Goal: Task Accomplishment & Management: Manage account settings

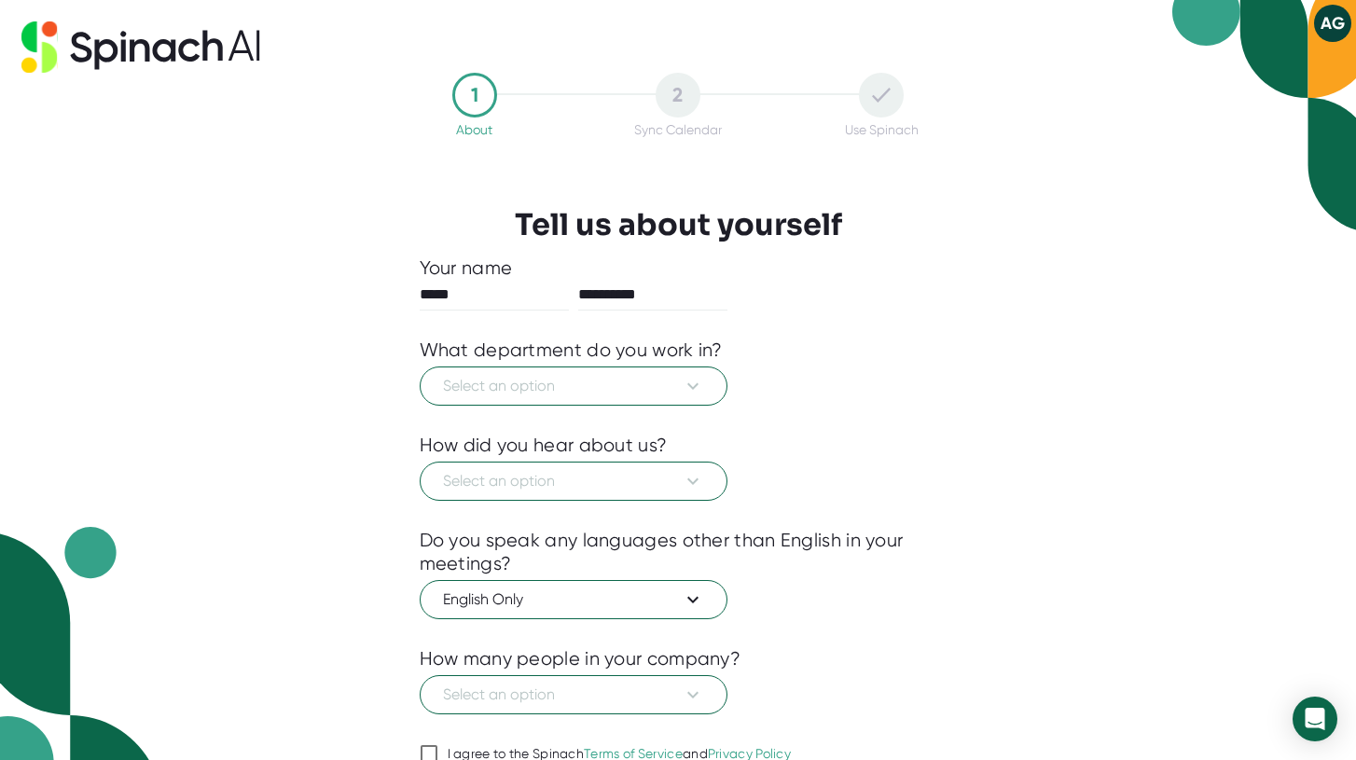
click at [585, 366] on div "Select an option" at bounding box center [679, 384] width 518 height 44
click at [583, 374] on button "Select an option" at bounding box center [574, 385] width 308 height 39
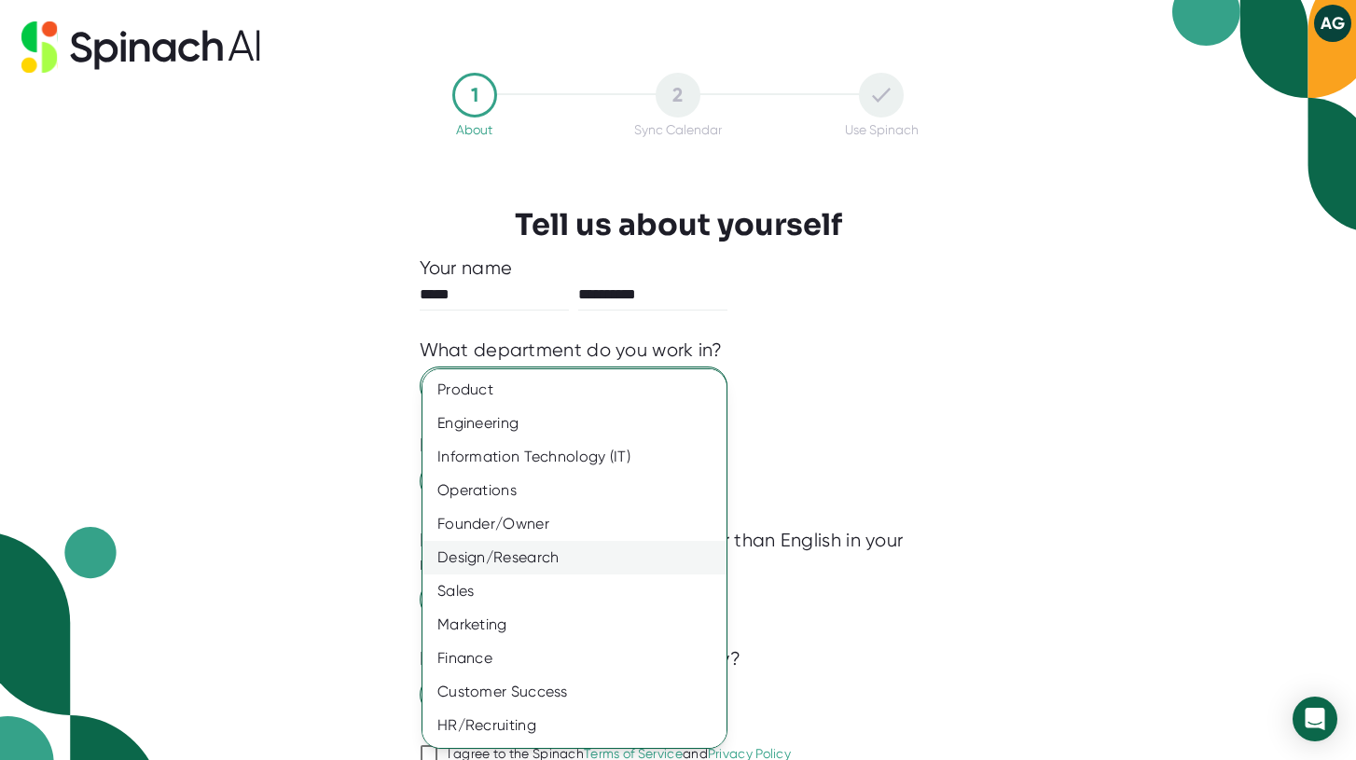
click at [558, 571] on div "Design/Research" at bounding box center [574, 558] width 304 height 34
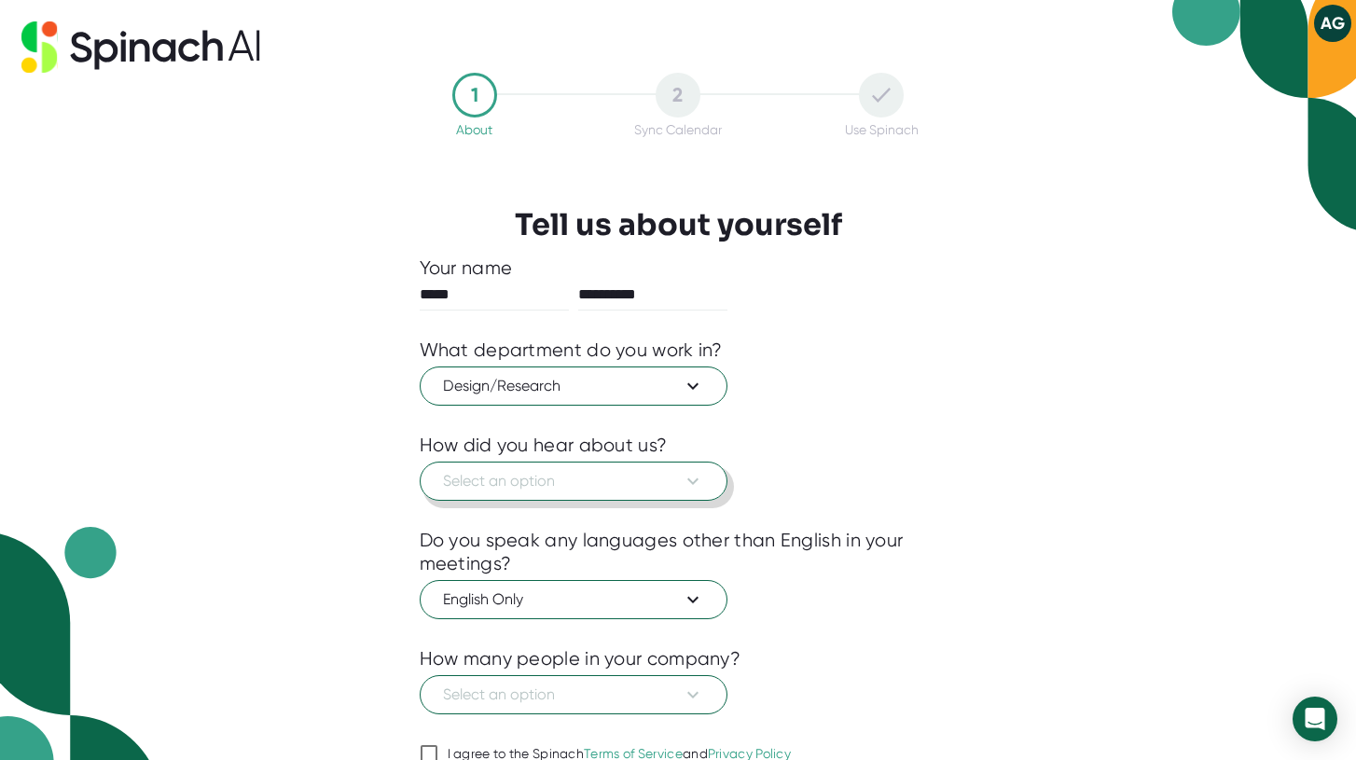
click at [546, 498] on button "Select an option" at bounding box center [574, 481] width 308 height 39
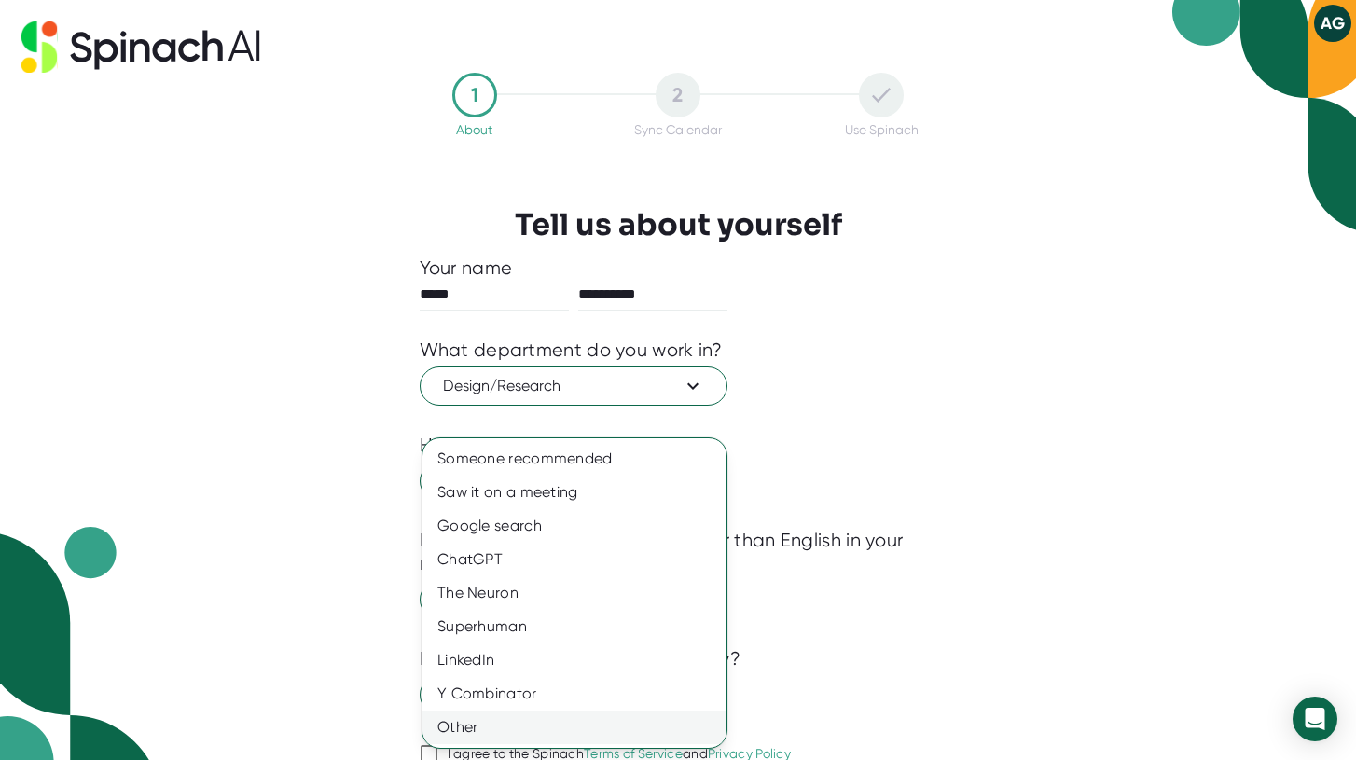
click at [483, 732] on div "Other" at bounding box center [574, 728] width 304 height 34
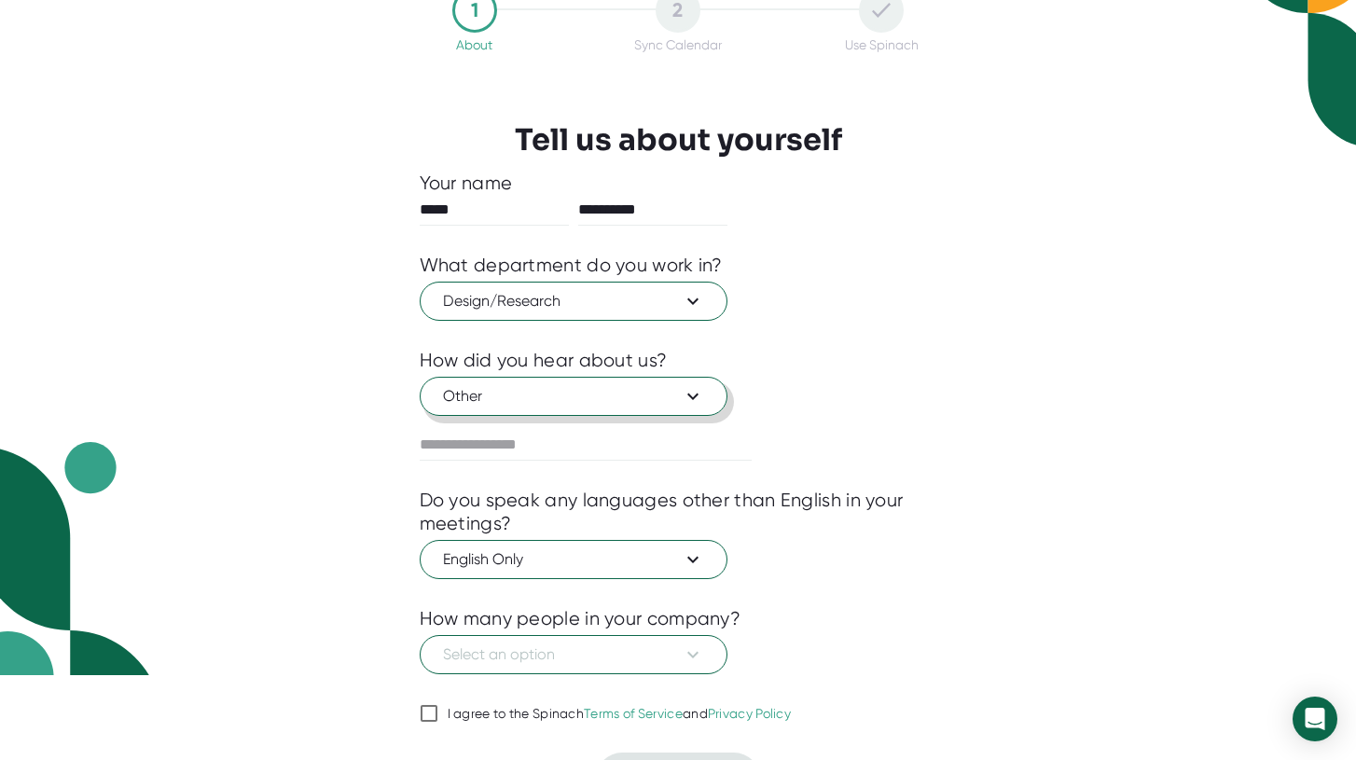
scroll to position [97, 0]
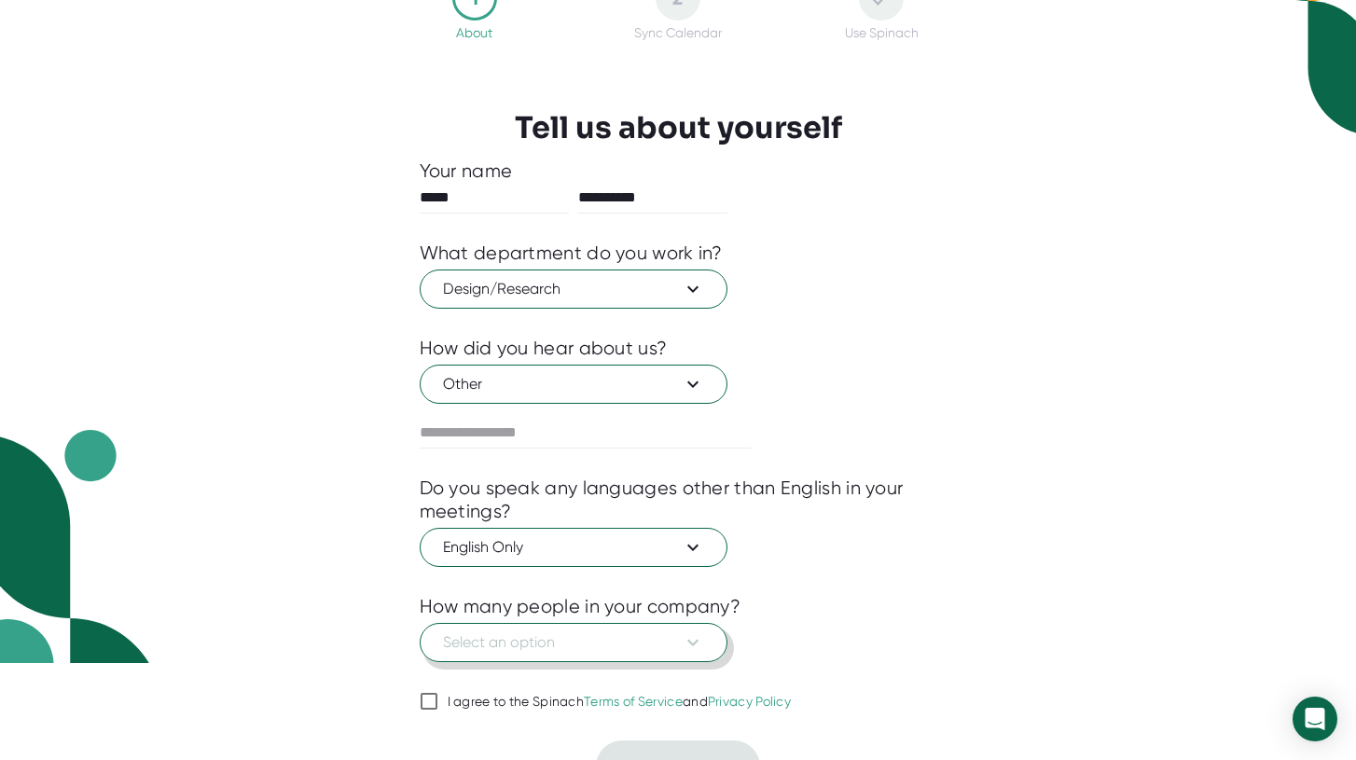
click at [477, 649] on span "Select an option" at bounding box center [573, 642] width 261 height 22
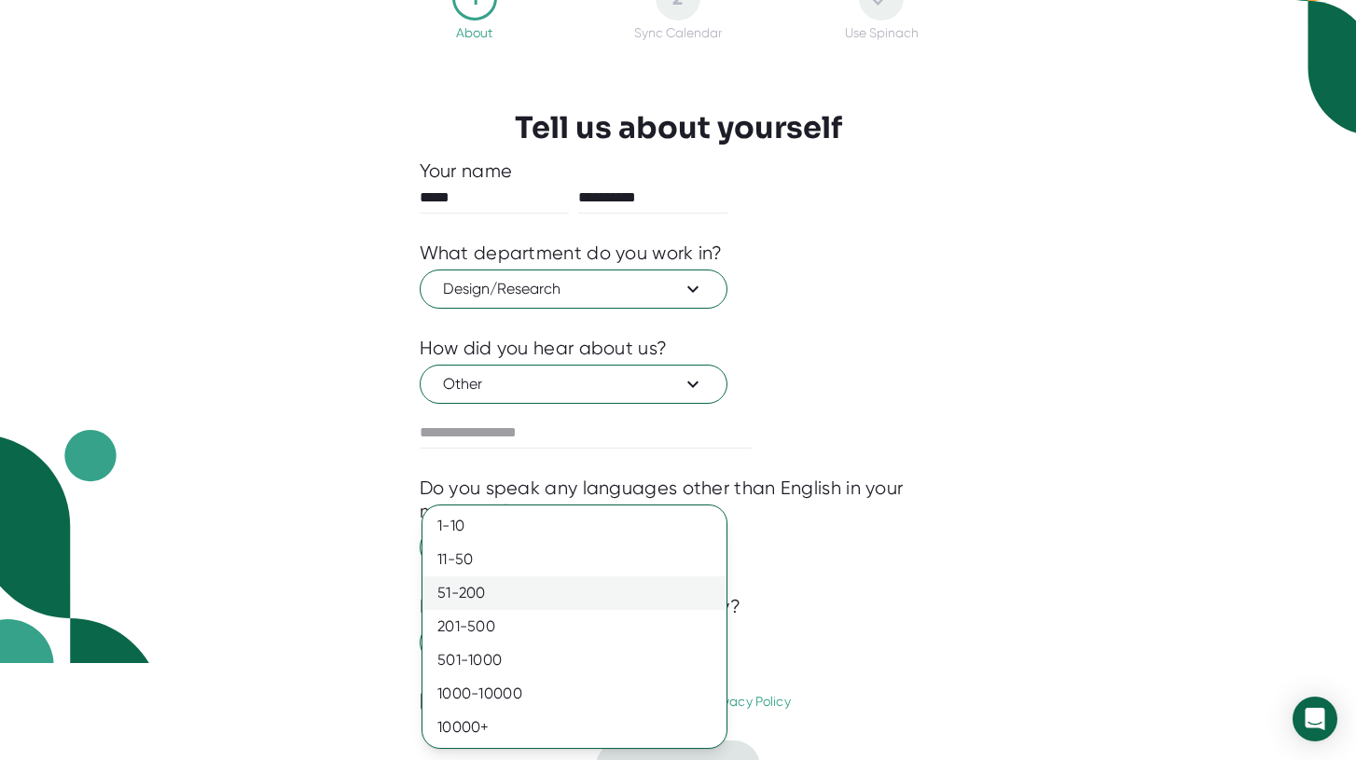
click at [498, 597] on div "51-200" at bounding box center [574, 593] width 304 height 34
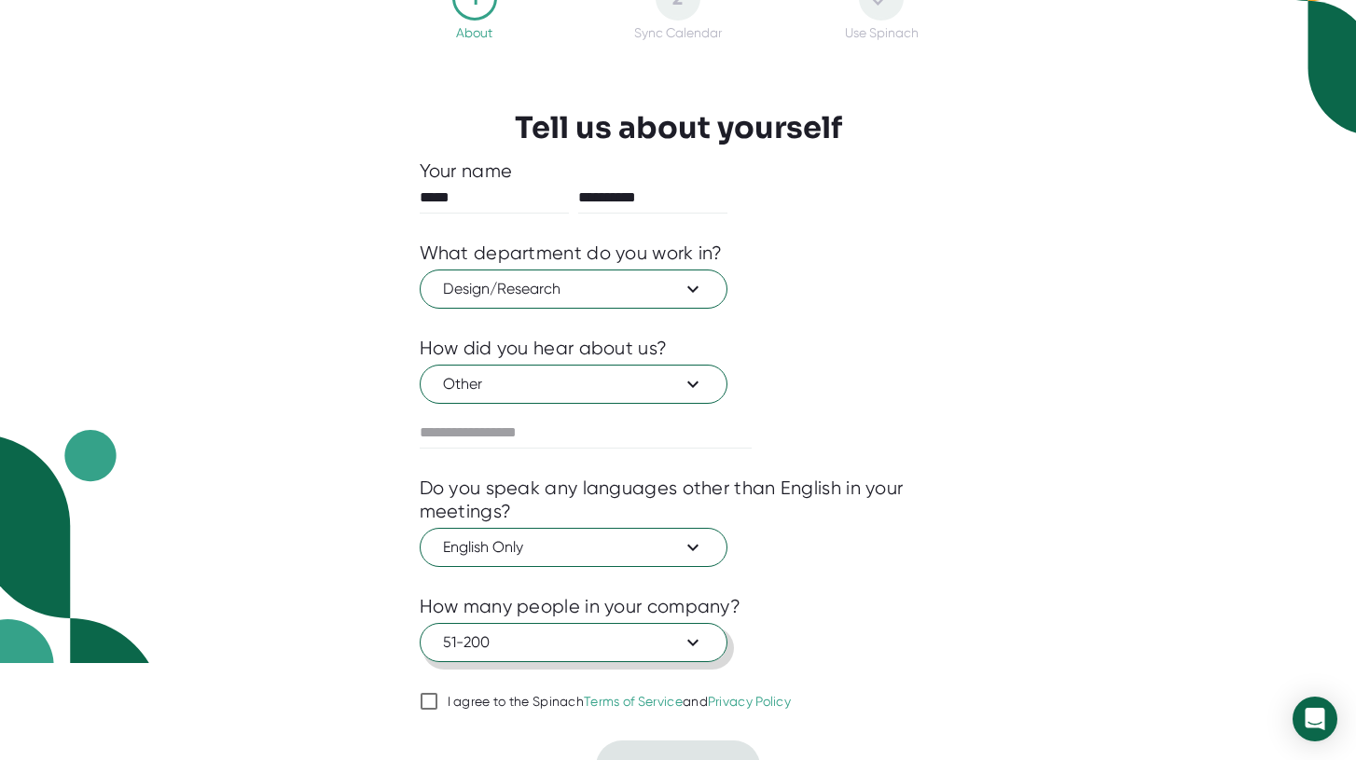
scroll to position [131, 0]
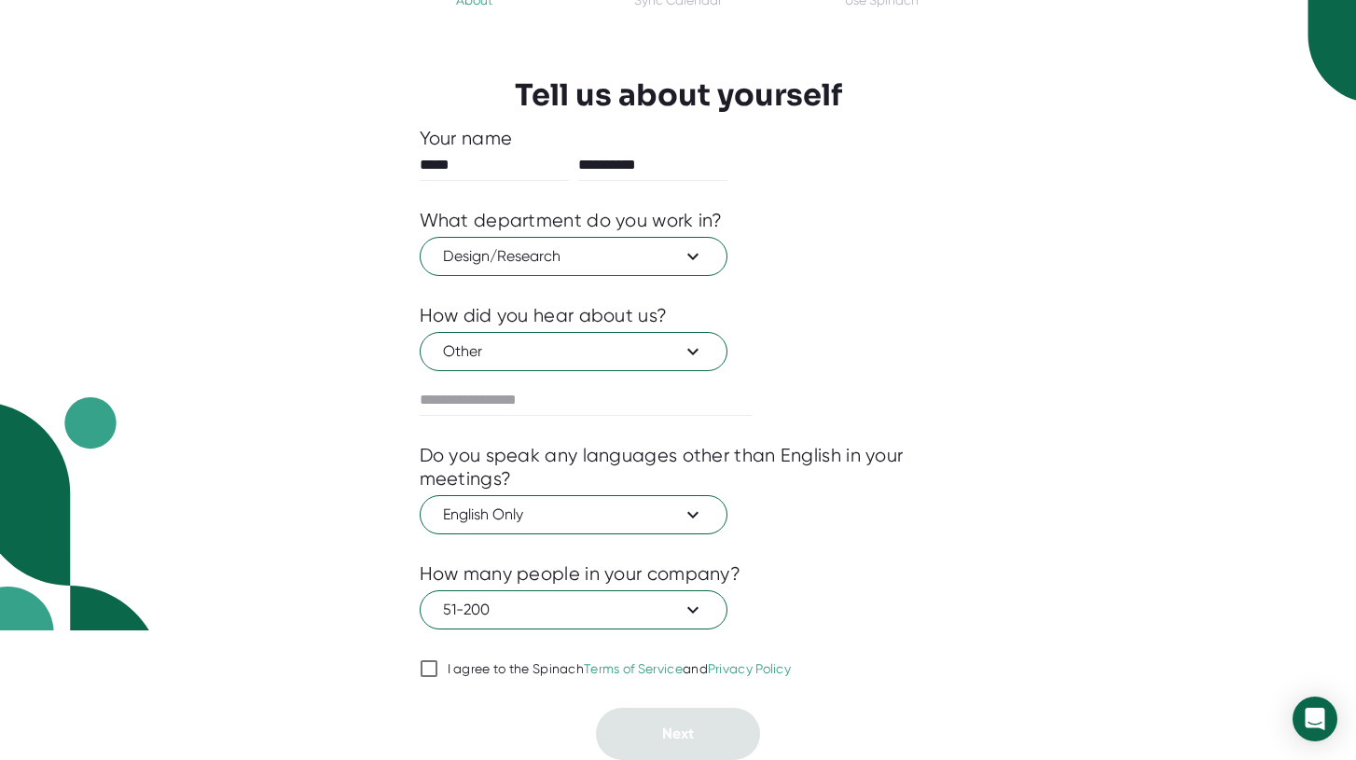
click at [434, 667] on input "I agree to the Spinach Terms of Service and Privacy Policy" at bounding box center [429, 668] width 19 height 22
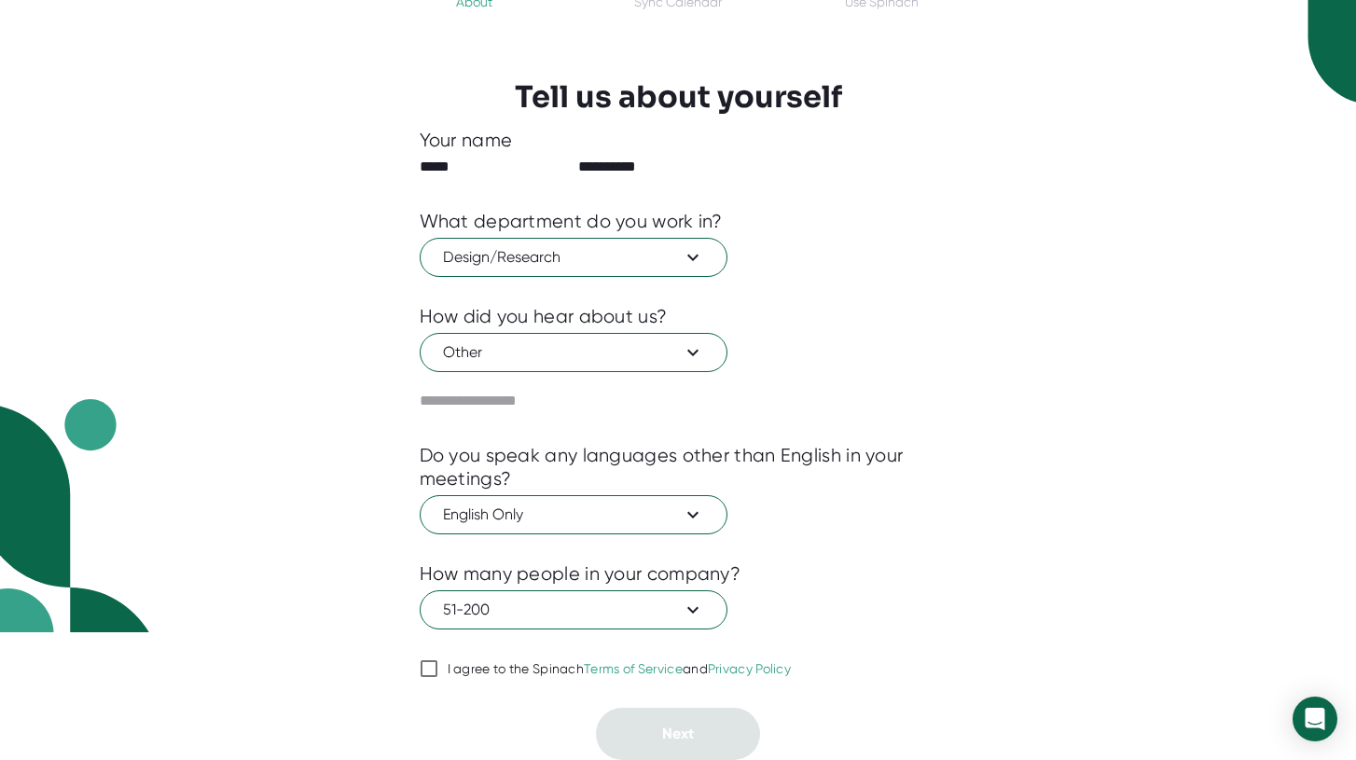
checkbox input "true"
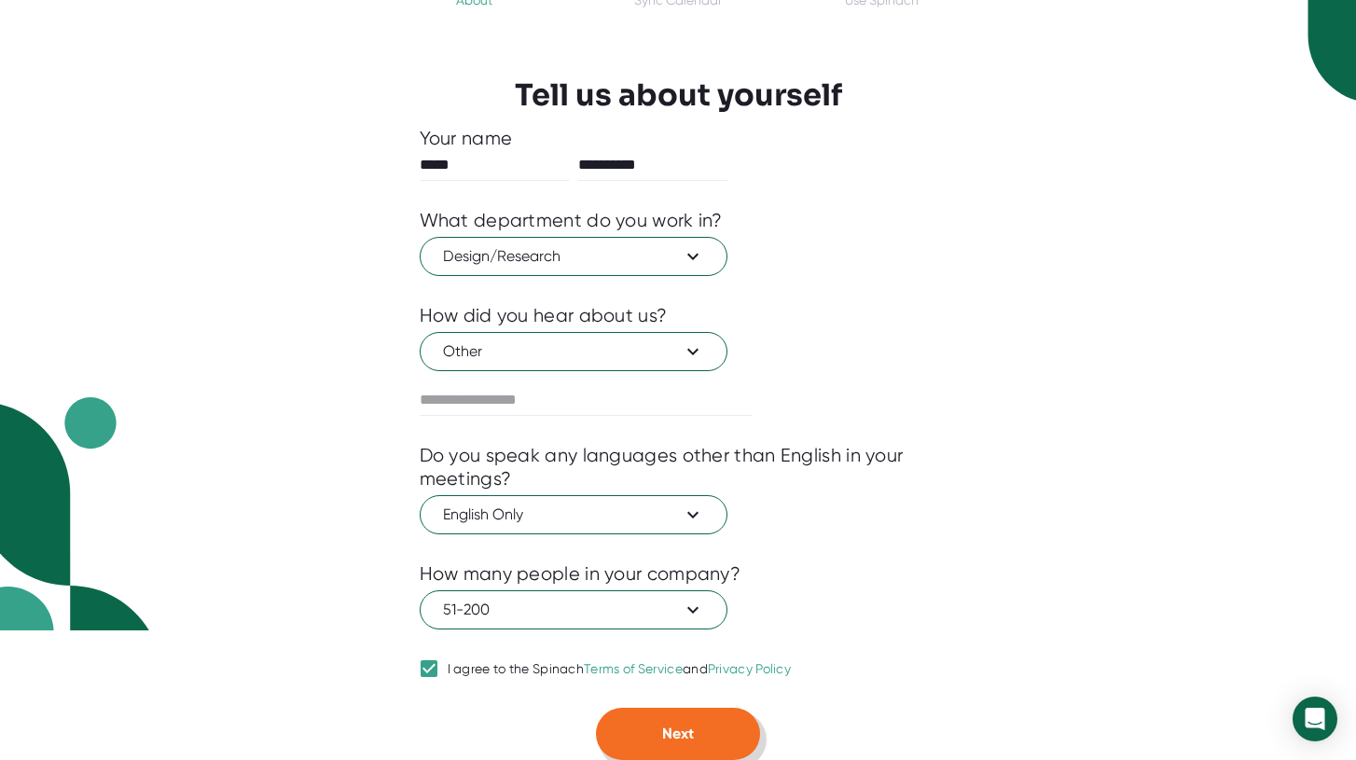
click at [633, 740] on button "Next" at bounding box center [678, 734] width 164 height 52
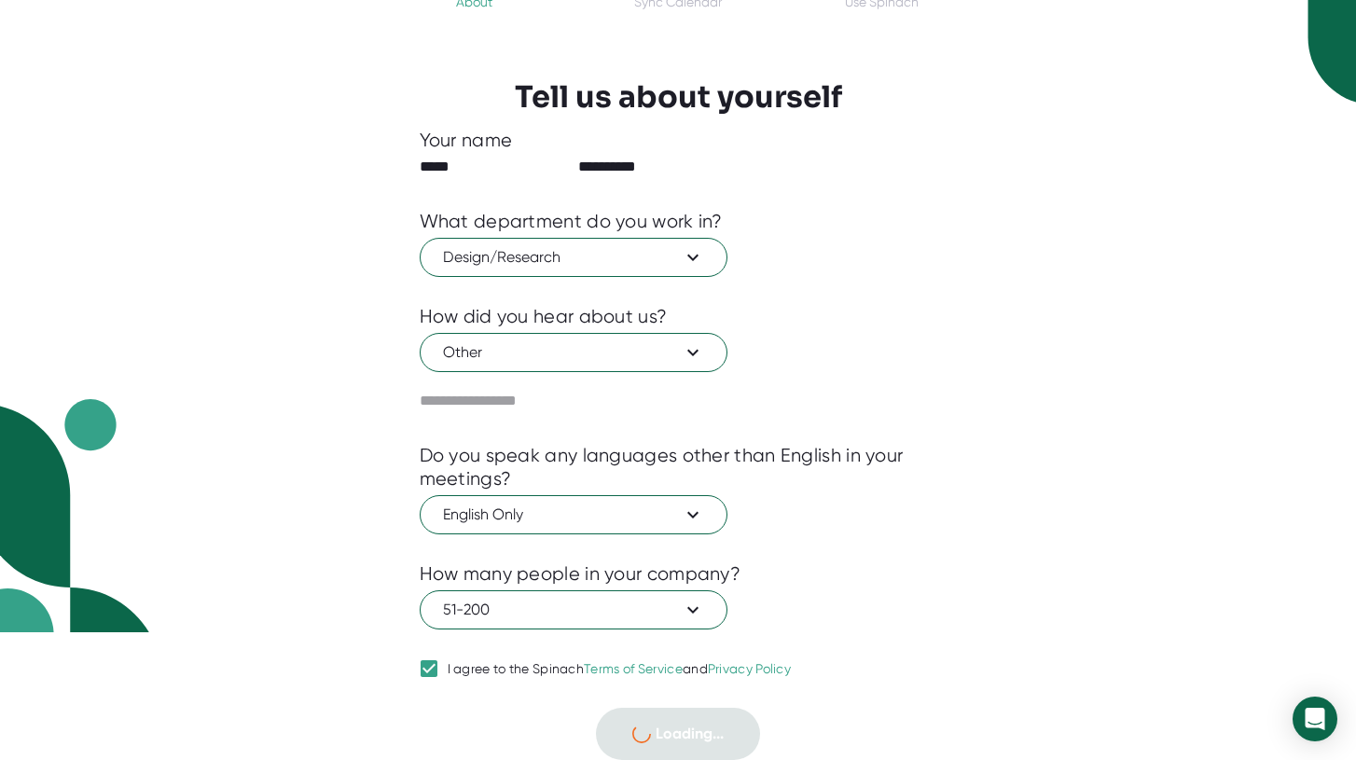
scroll to position [0, 0]
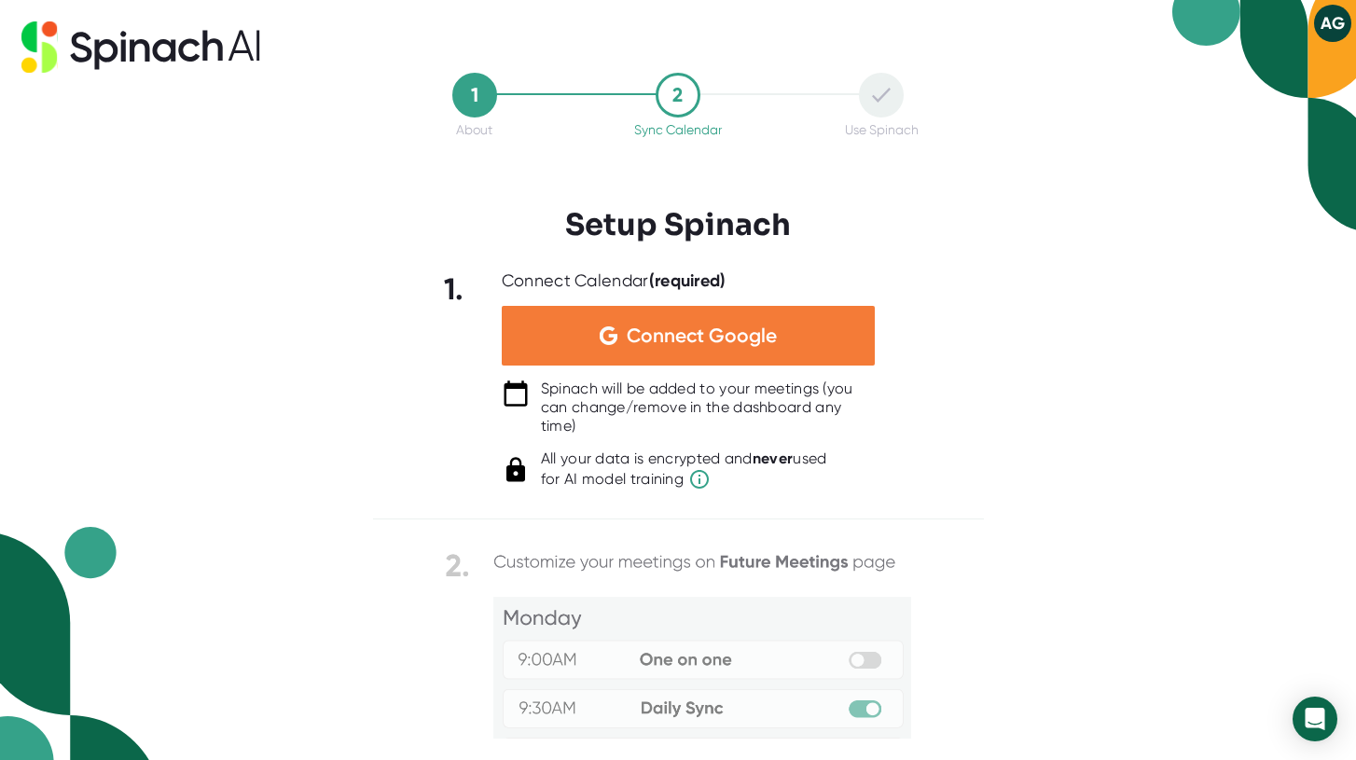
click at [687, 336] on span "Connect Google" at bounding box center [702, 335] width 150 height 19
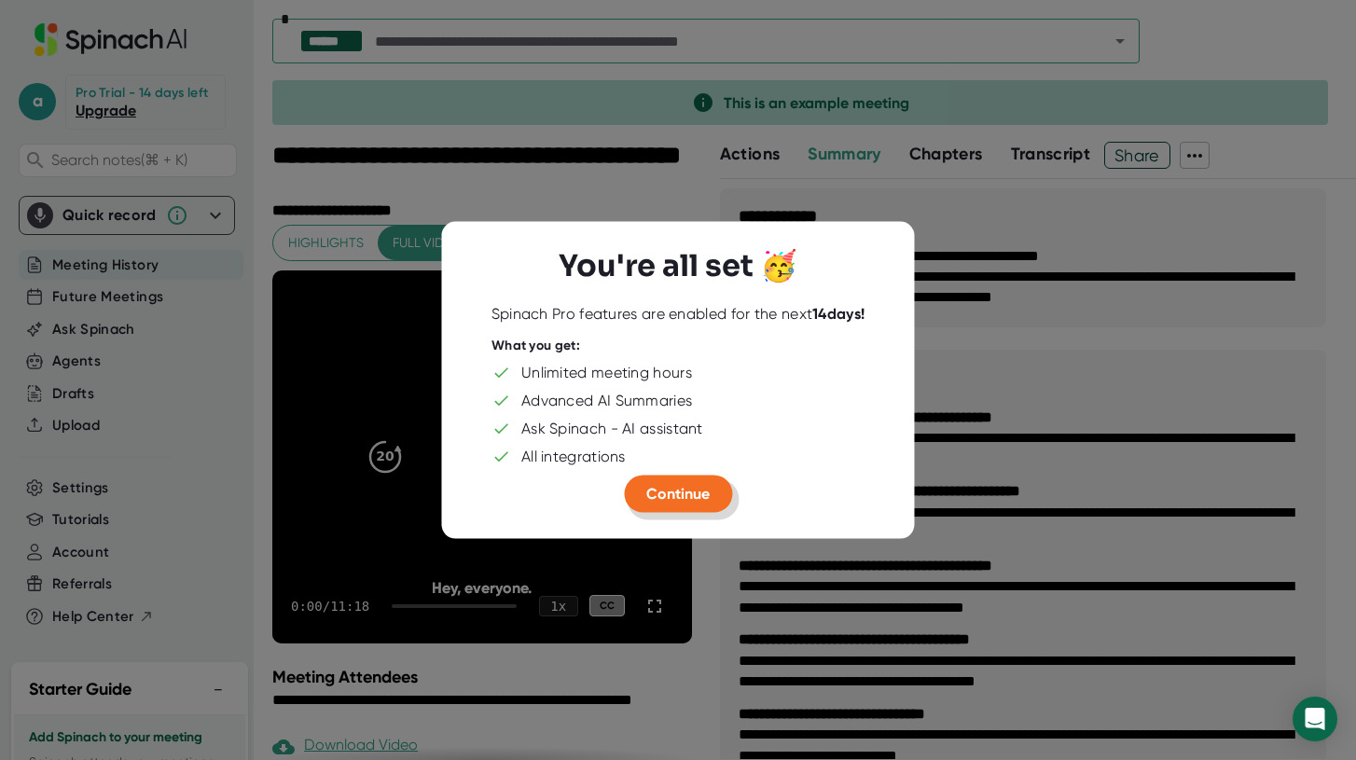
click at [653, 501] on span "Continue" at bounding box center [677, 493] width 63 height 18
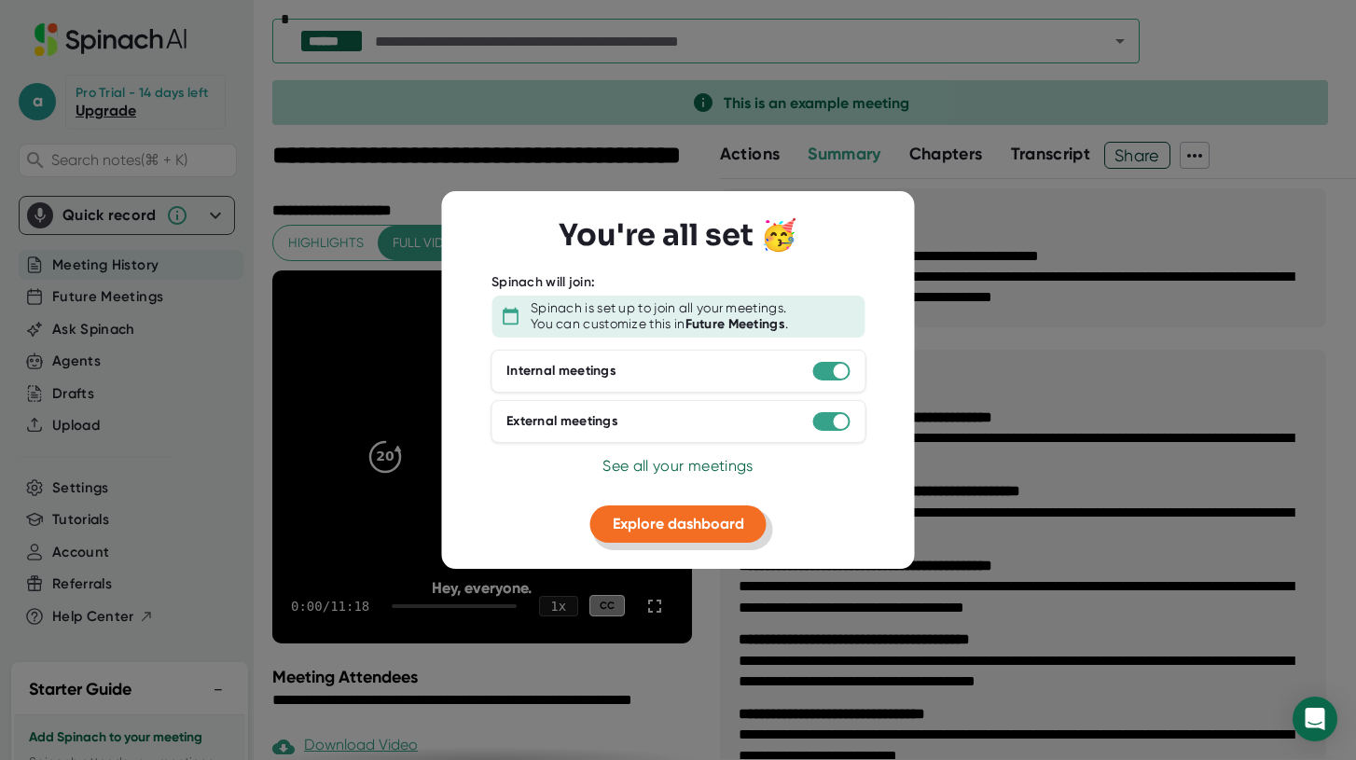
click at [642, 527] on span "Explore dashboard" at bounding box center [678, 524] width 131 height 18
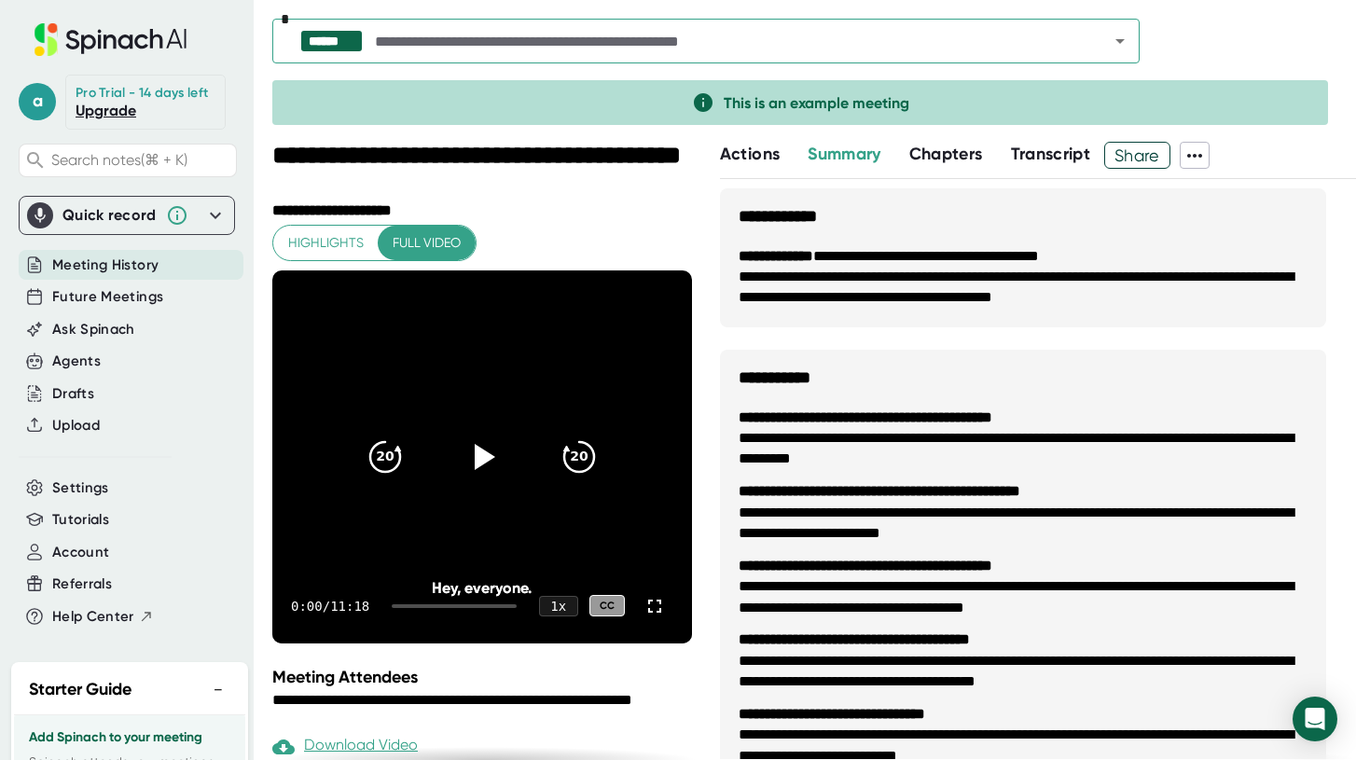
scroll to position [166, 0]
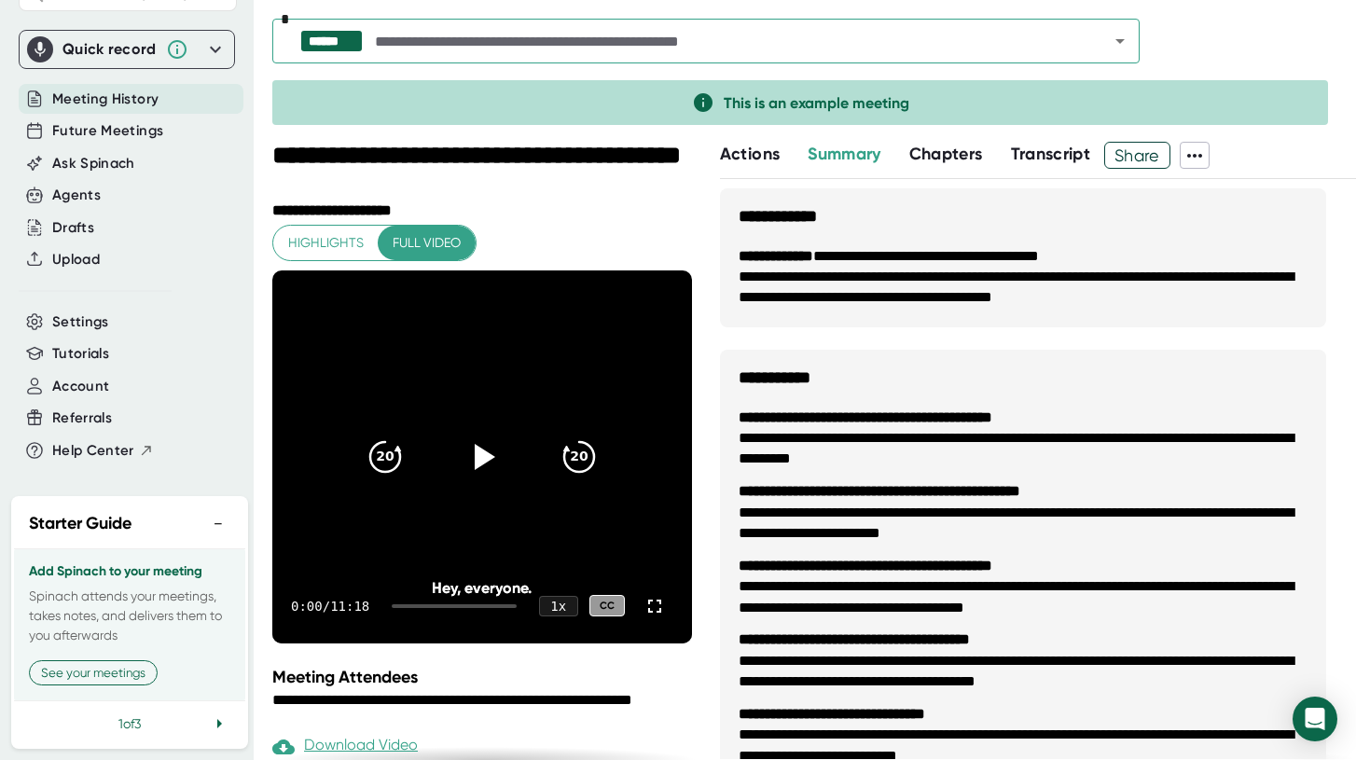
click at [457, 52] on input "text" at bounding box center [724, 41] width 707 height 26
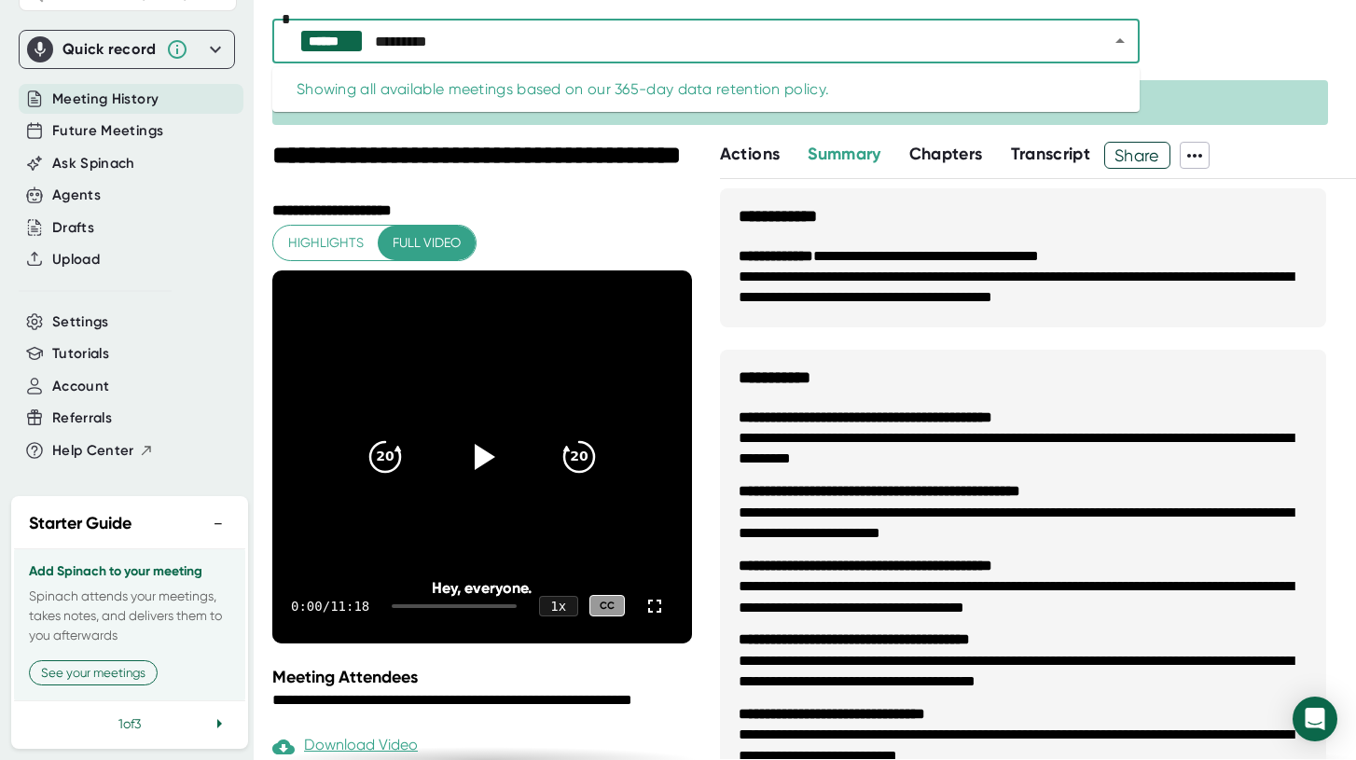
type input "*********"
click at [971, 42] on input "*********" at bounding box center [724, 41] width 707 height 26
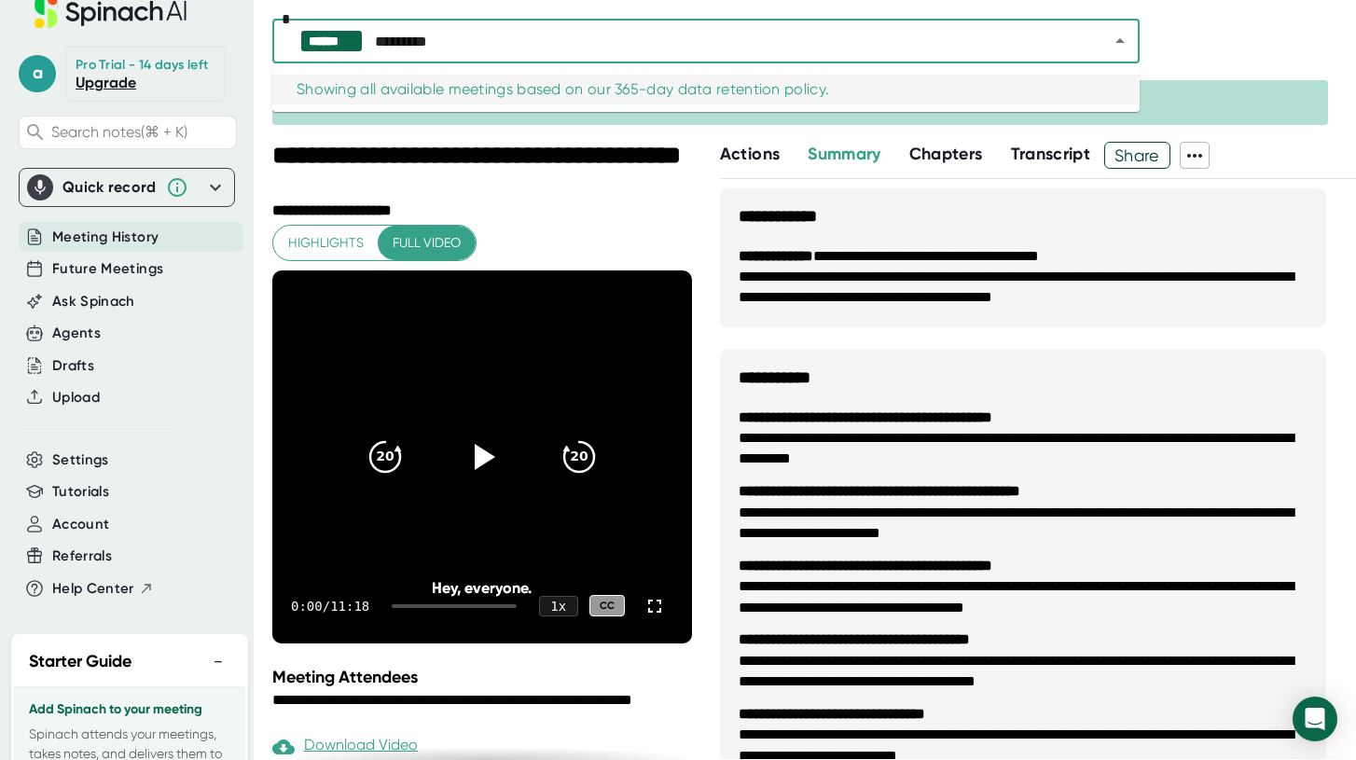
scroll to position [0, 0]
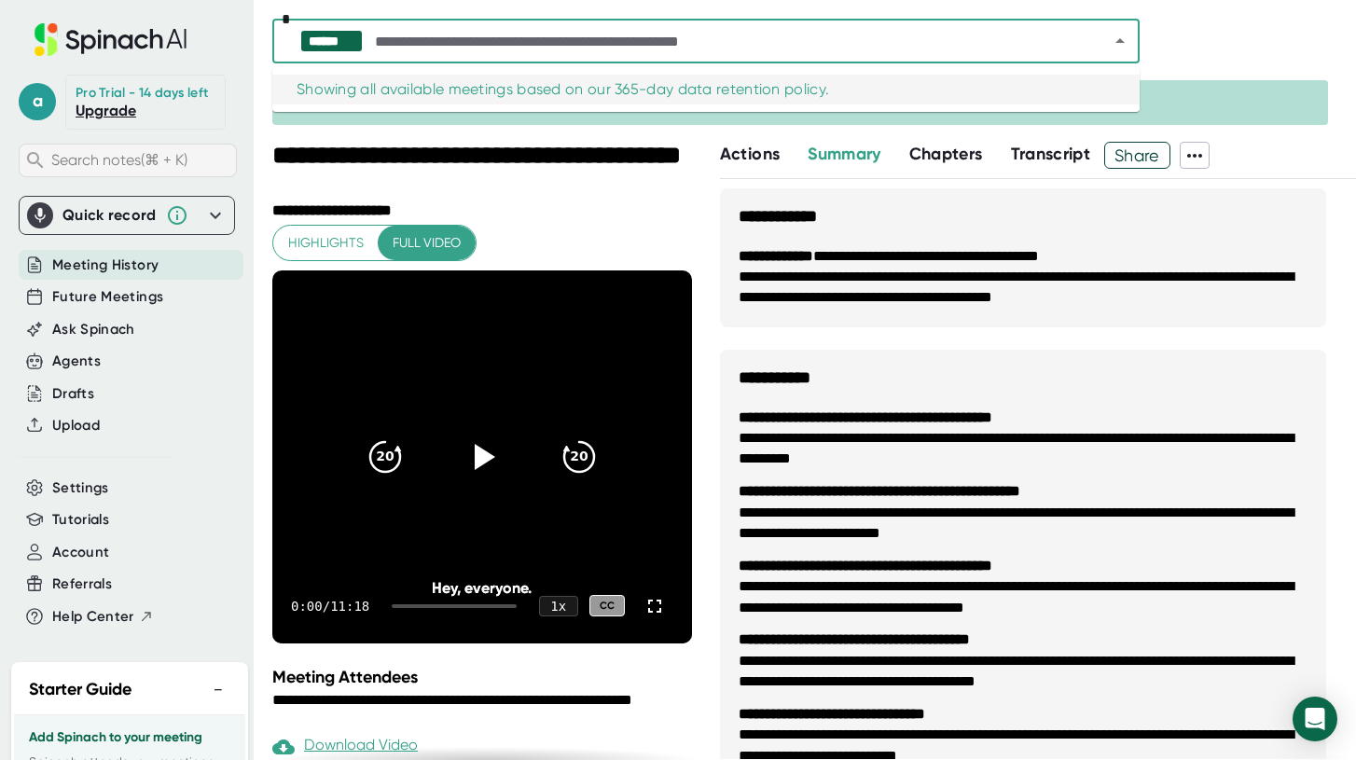
click at [93, 157] on span "Search notes (⌘ + K)" at bounding box center [119, 160] width 136 height 18
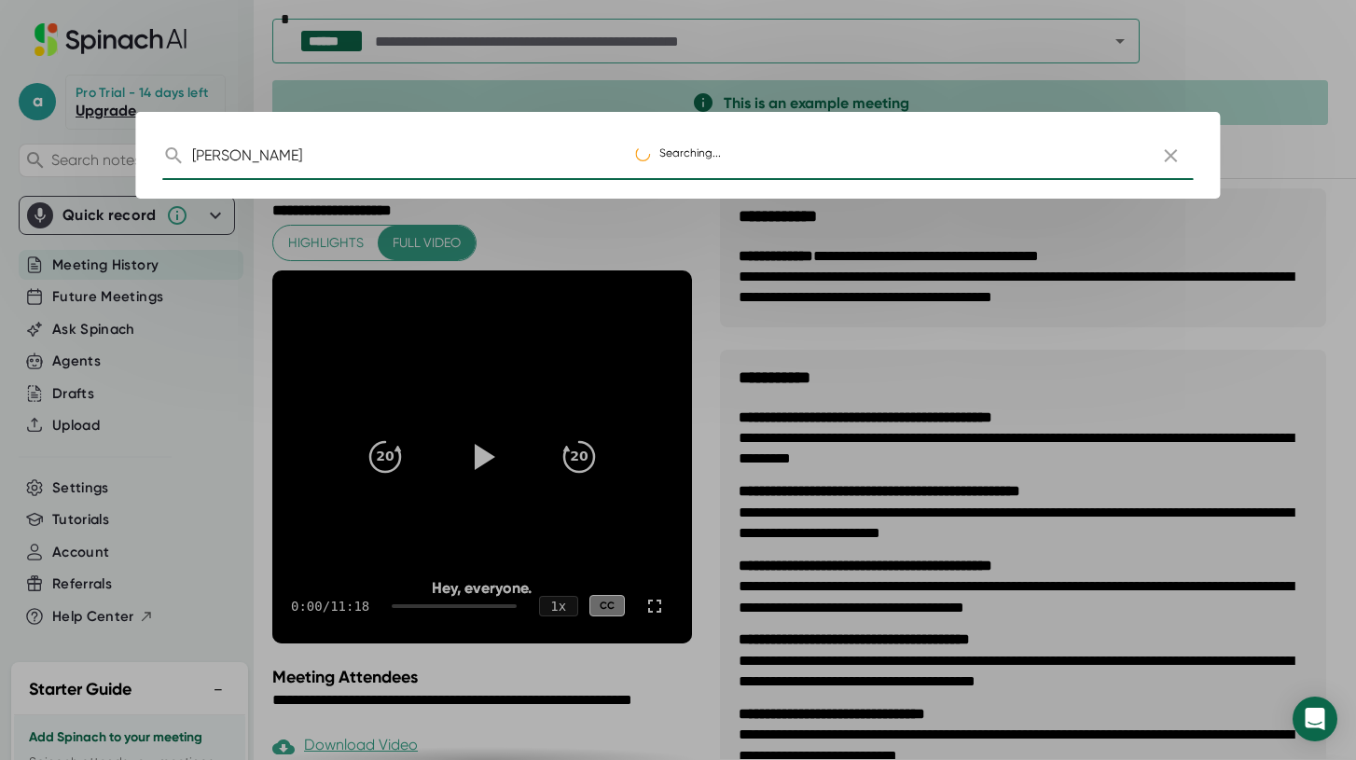
type input "[PERSON_NAME]"
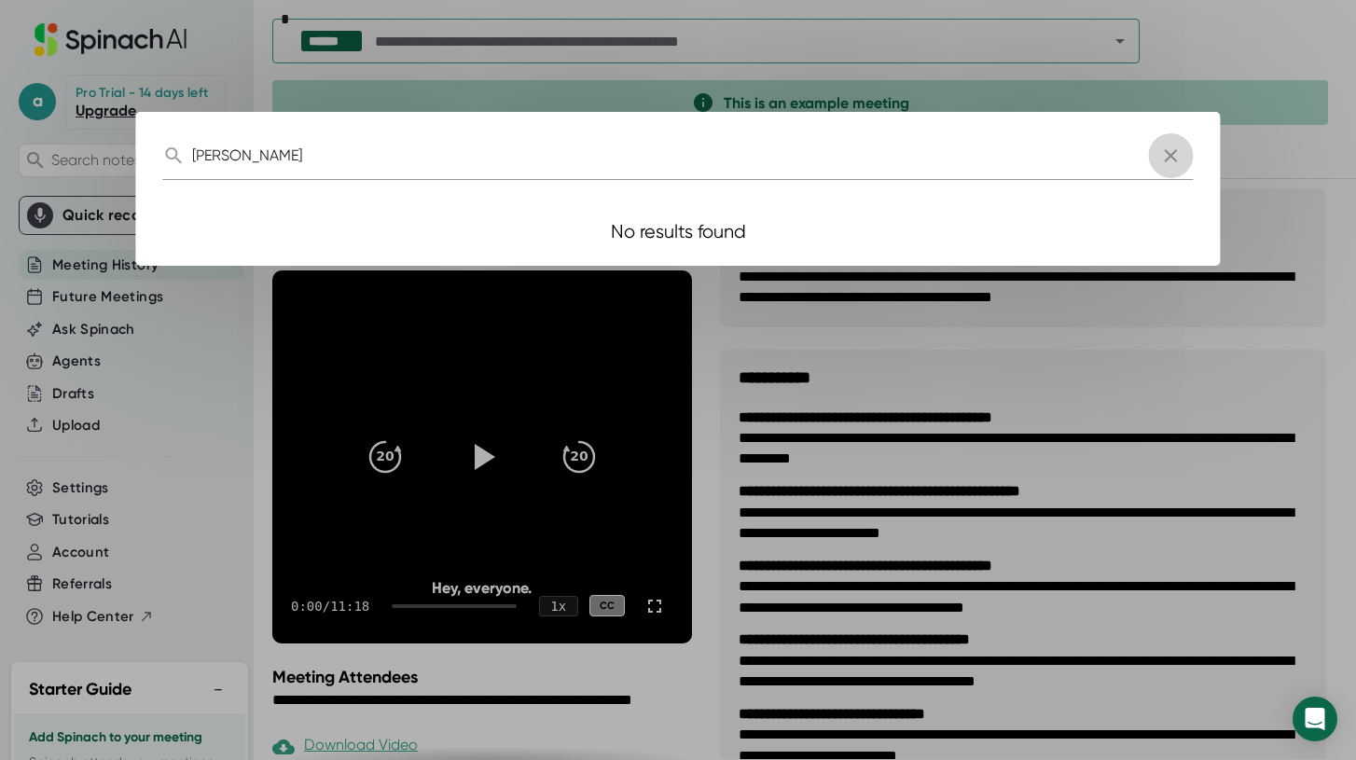
click at [1176, 149] on icon "button" at bounding box center [1171, 155] width 13 height 13
